Goal: Information Seeking & Learning: Find specific fact

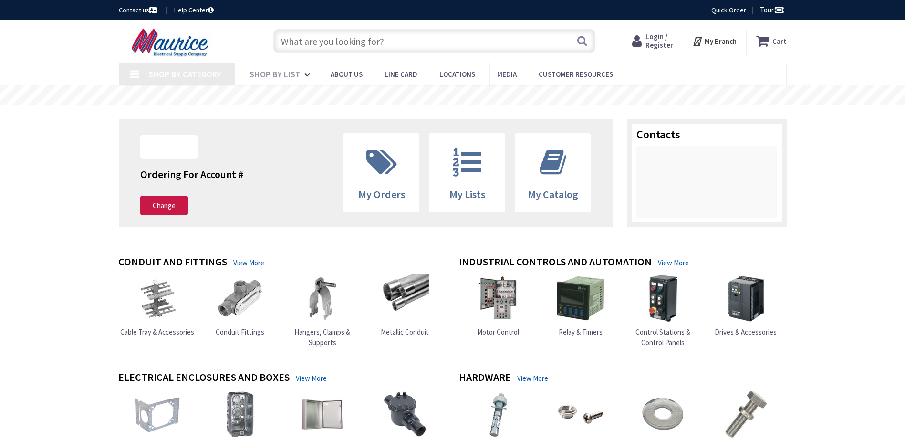
type input "[GEOGRAPHIC_DATA], [GEOGRAPHIC_DATA]"
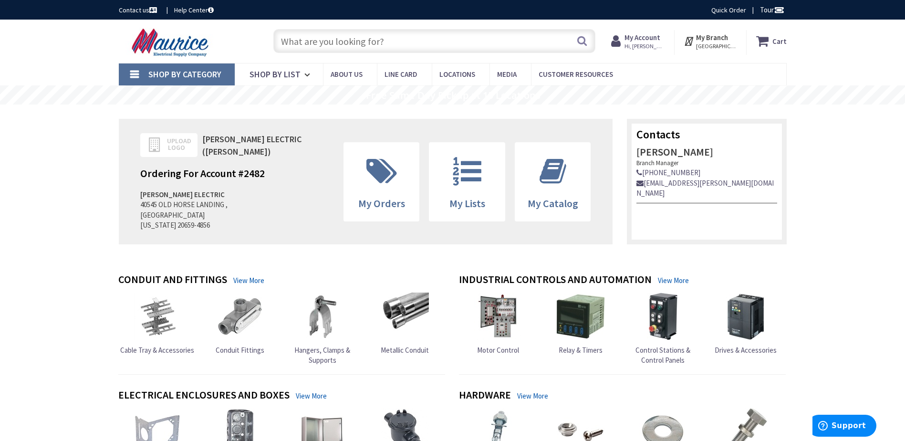
click at [333, 44] on input "text" at bounding box center [434, 41] width 322 height 24
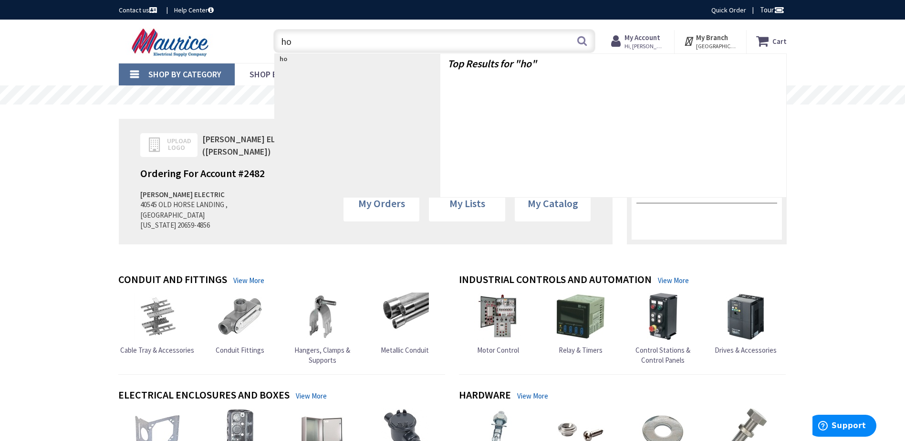
type input "h"
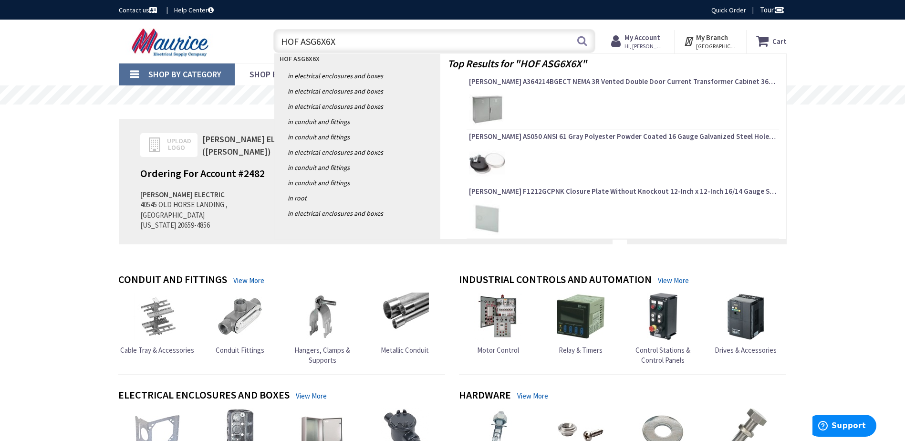
type input "HOF ASG6X6X6"
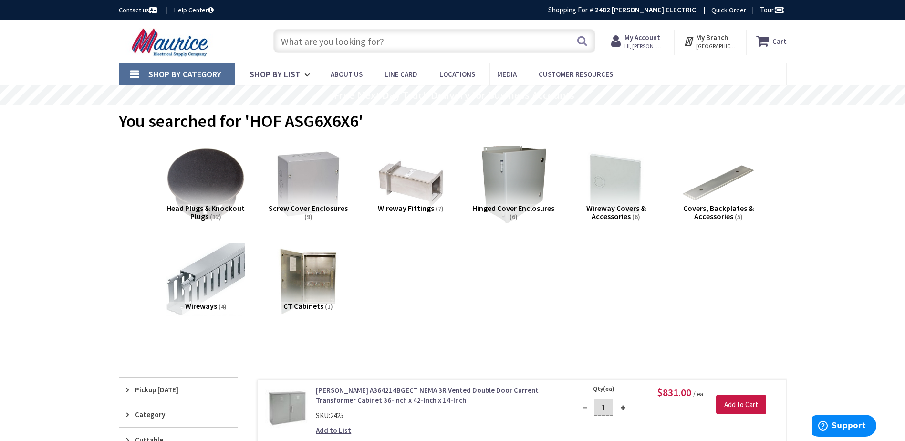
click at [291, 42] on input "text" at bounding box center [434, 41] width 322 height 24
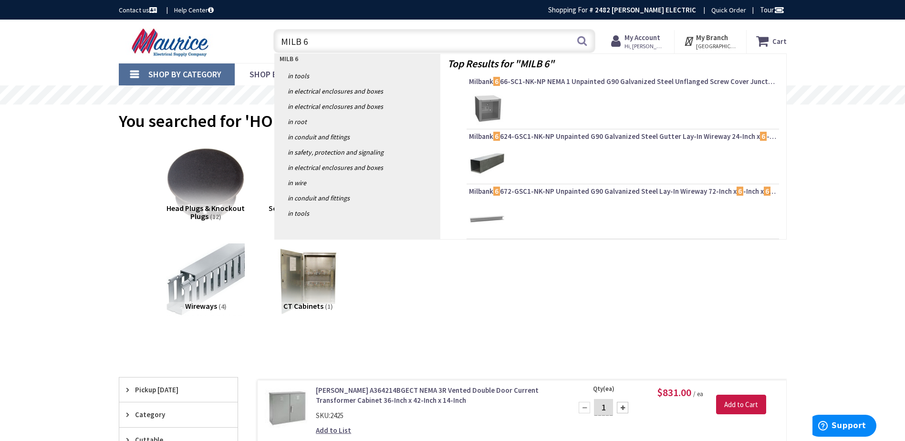
type input "MILB 66"
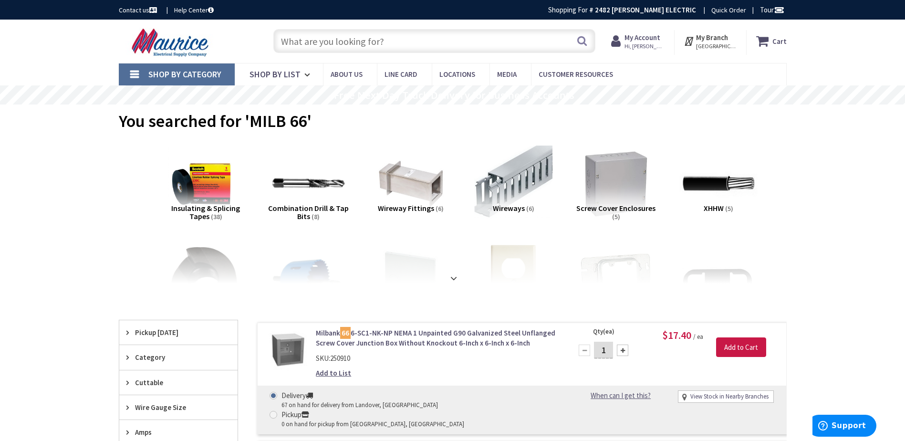
click at [306, 45] on input "text" at bounding box center [434, 41] width 322 height 24
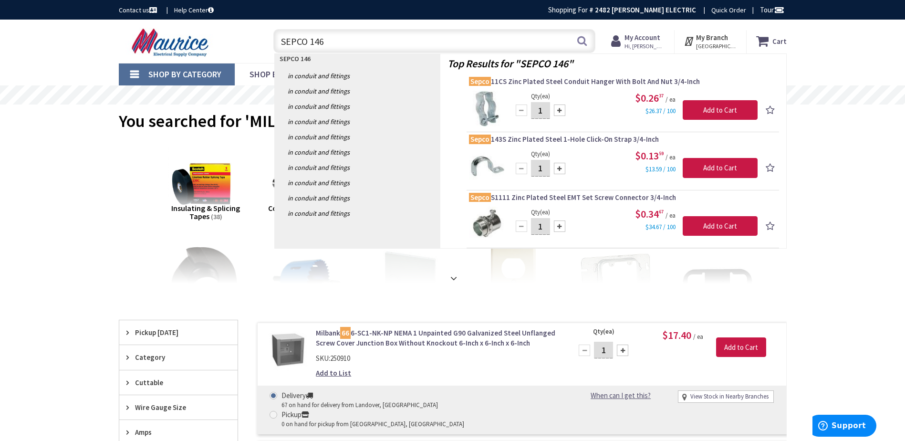
type input "SEPCO 146S"
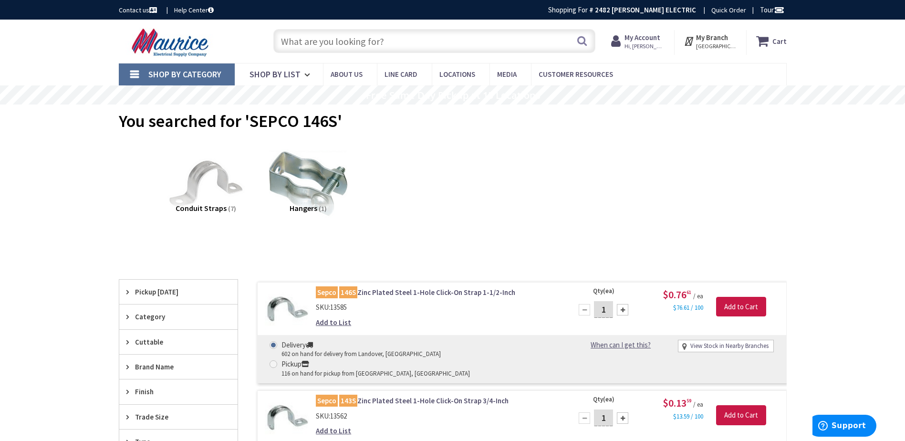
click at [337, 38] on input "text" at bounding box center [434, 41] width 322 height 24
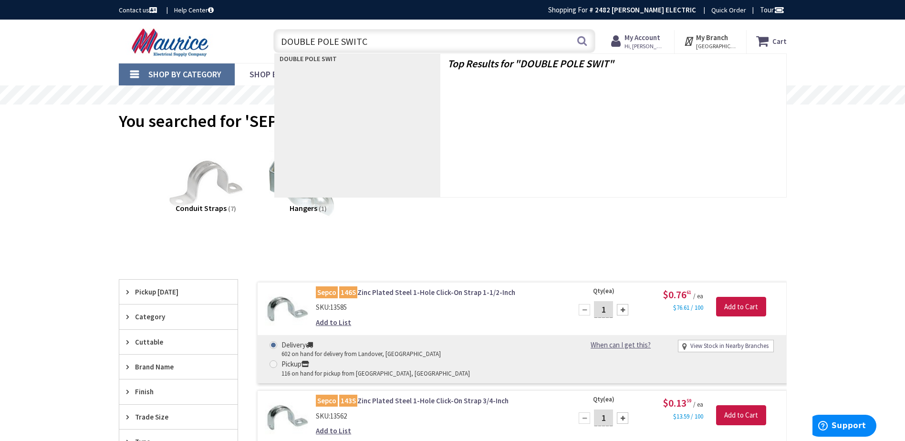
type input "DOUBLE POLE SWITCH"
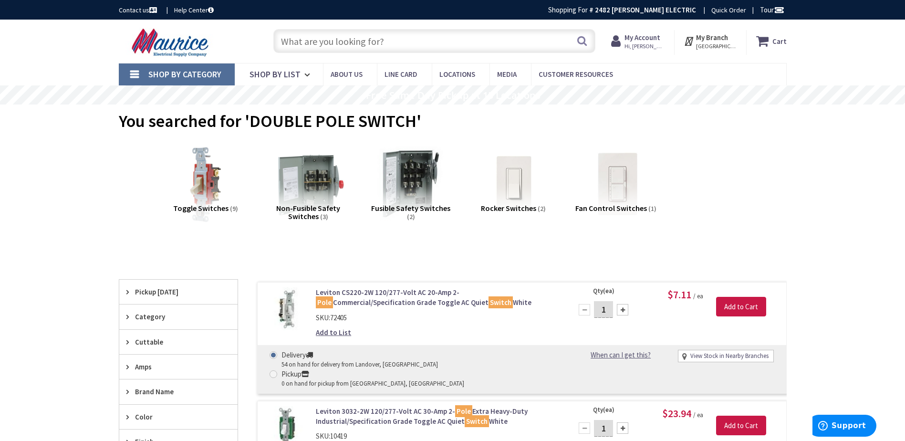
click at [392, 40] on input "text" at bounding box center [434, 41] width 322 height 24
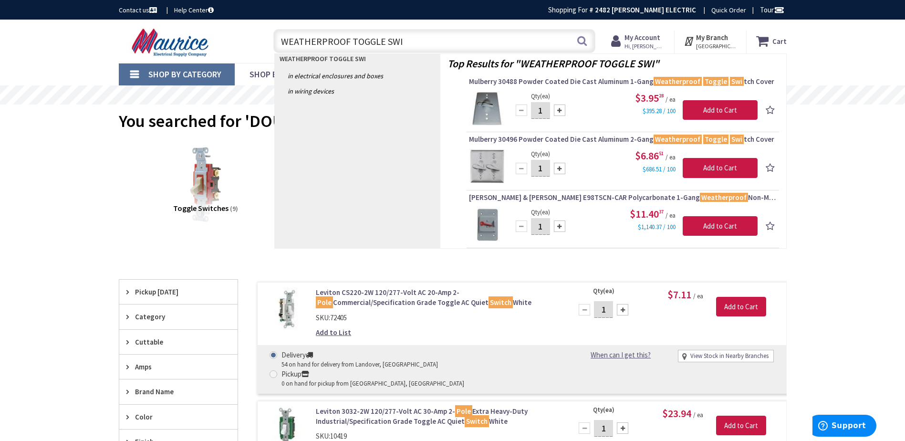
drag, startPoint x: 404, startPoint y: 42, endPoint x: 259, endPoint y: 35, distance: 144.8
click at [259, 35] on div "Toggle Nav WEATHERPROOF TOGGLE SWI WEATHERPROOF TOGGLE SWI Search Cart My Cart …" at bounding box center [453, 41] width 682 height 32
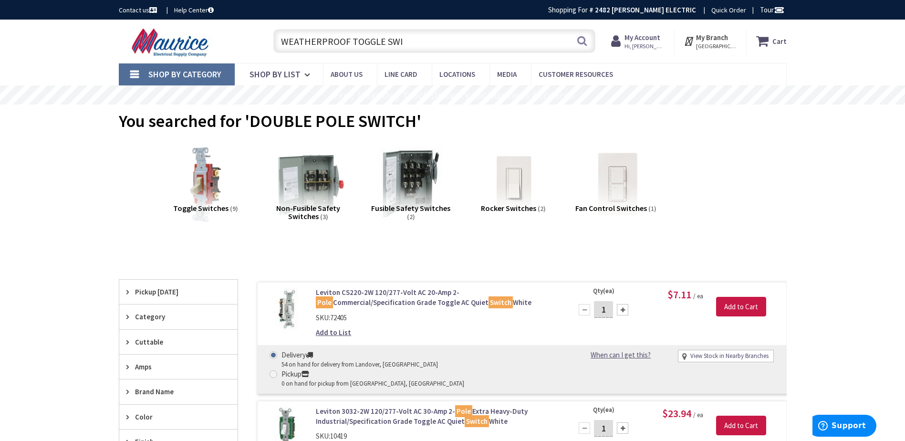
type input "A"
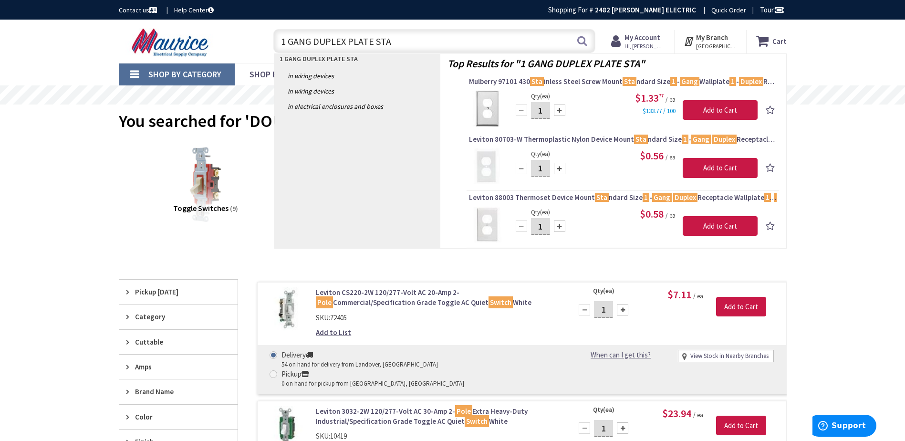
drag, startPoint x: 245, startPoint y: 53, endPoint x: 223, endPoint y: 57, distance: 22.2
click at [223, 57] on div "Toggle Nav 1 GANG DUPLEX PLATE STA 1 GANG DUPLEX PLATE STA Search Cart My Cart …" at bounding box center [453, 41] width 682 height 32
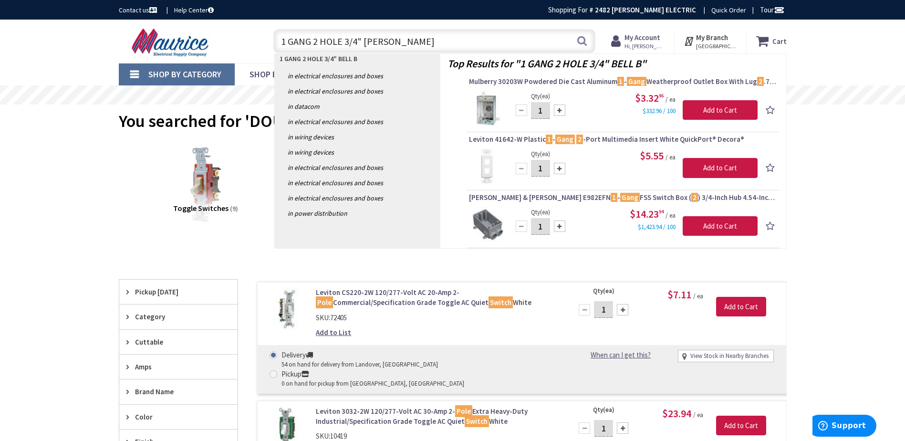
type input "1 GANG 2 HOLE 3/4" BELL BOX"
